Goal: Find specific page/section: Locate a particular part of the current website

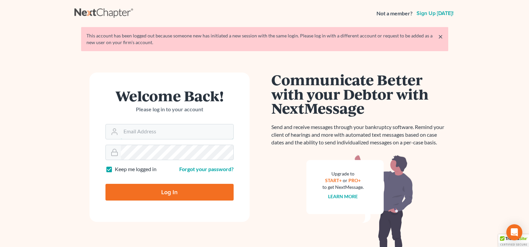
type input "[EMAIL_ADDRESS][DOMAIN_NAME]"
click at [151, 174] on form "Welcome Back! Please log in to your account Email Address holderesq_jh@bellsout…" at bounding box center [169, 146] width 160 height 149
click at [150, 193] on input "Log In" at bounding box center [169, 192] width 128 height 17
type input "Thinking..."
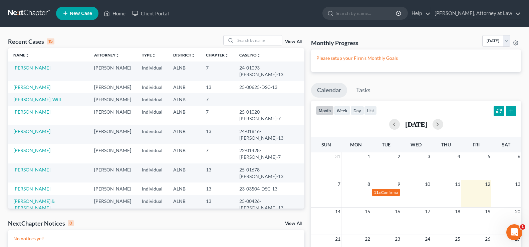
click at [32, 63] on td "Cole, Samantha" at bounding box center [48, 70] width 81 height 19
click at [35, 73] on td "Cole, Samantha" at bounding box center [48, 70] width 81 height 19
click at [38, 66] on link "Cole, Samantha" at bounding box center [31, 68] width 37 height 6
click at [37, 109] on link "Gaffney, Marvyn" at bounding box center [31, 112] width 37 height 6
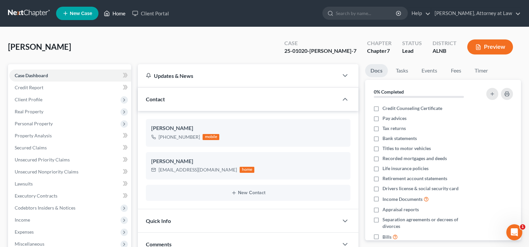
click at [119, 13] on link "Home" at bounding box center [114, 13] width 28 height 12
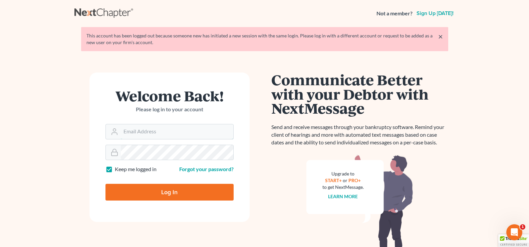
type input "[EMAIL_ADDRESS][DOMAIN_NAME]"
click at [175, 197] on input "Log In" at bounding box center [169, 192] width 128 height 17
type input "Thinking..."
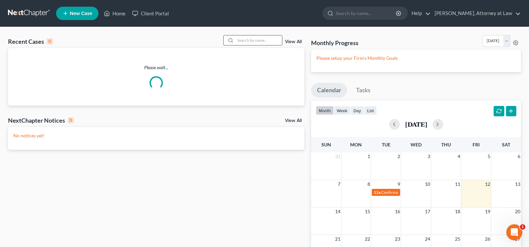
click at [253, 40] on input "search" at bounding box center [258, 40] width 47 height 10
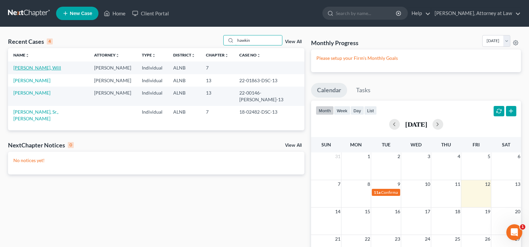
type input "hawkin"
click at [34, 66] on link "Hawkins, Will" at bounding box center [37, 68] width 48 height 6
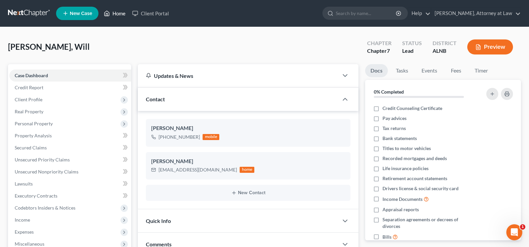
click at [115, 12] on link "Home" at bounding box center [114, 13] width 28 height 12
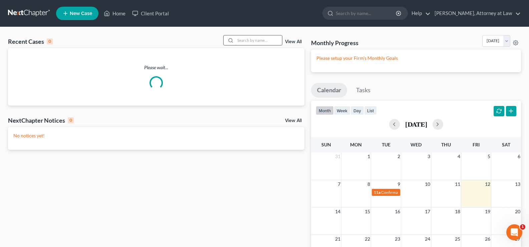
click at [250, 40] on input "search" at bounding box center [258, 40] width 47 height 10
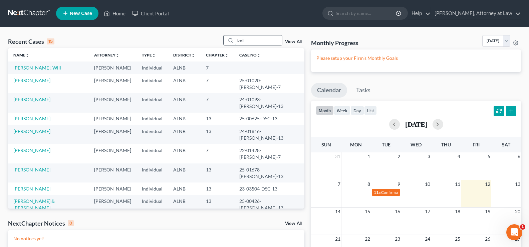
type input "bell"
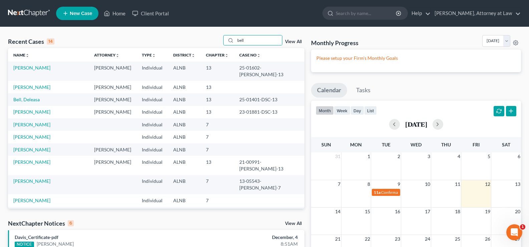
click at [26, 156] on td "Bell, Maxine" at bounding box center [48, 165] width 81 height 19
click at [26, 159] on link "Bell, Maxine" at bounding box center [31, 162] width 37 height 6
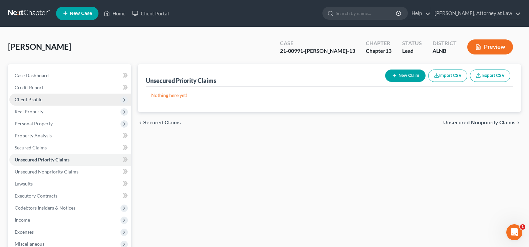
click at [30, 99] on span "Client Profile" at bounding box center [29, 99] width 28 height 6
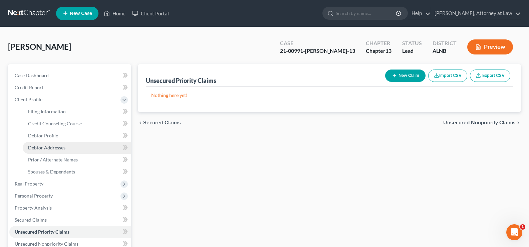
click at [45, 147] on span "Debtor Addresses" at bounding box center [46, 147] width 37 height 6
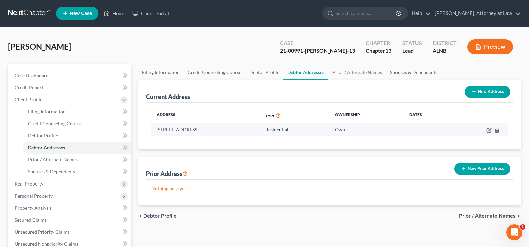
drag, startPoint x: 203, startPoint y: 129, endPoint x: 157, endPoint y: 128, distance: 46.1
click at [157, 128] on td "3331 Arlington Avenue, Bessemer, AL 35020" at bounding box center [205, 129] width 109 height 13
copy td "3331 Arlington Avenue"
